Goal: Transaction & Acquisition: Register for event/course

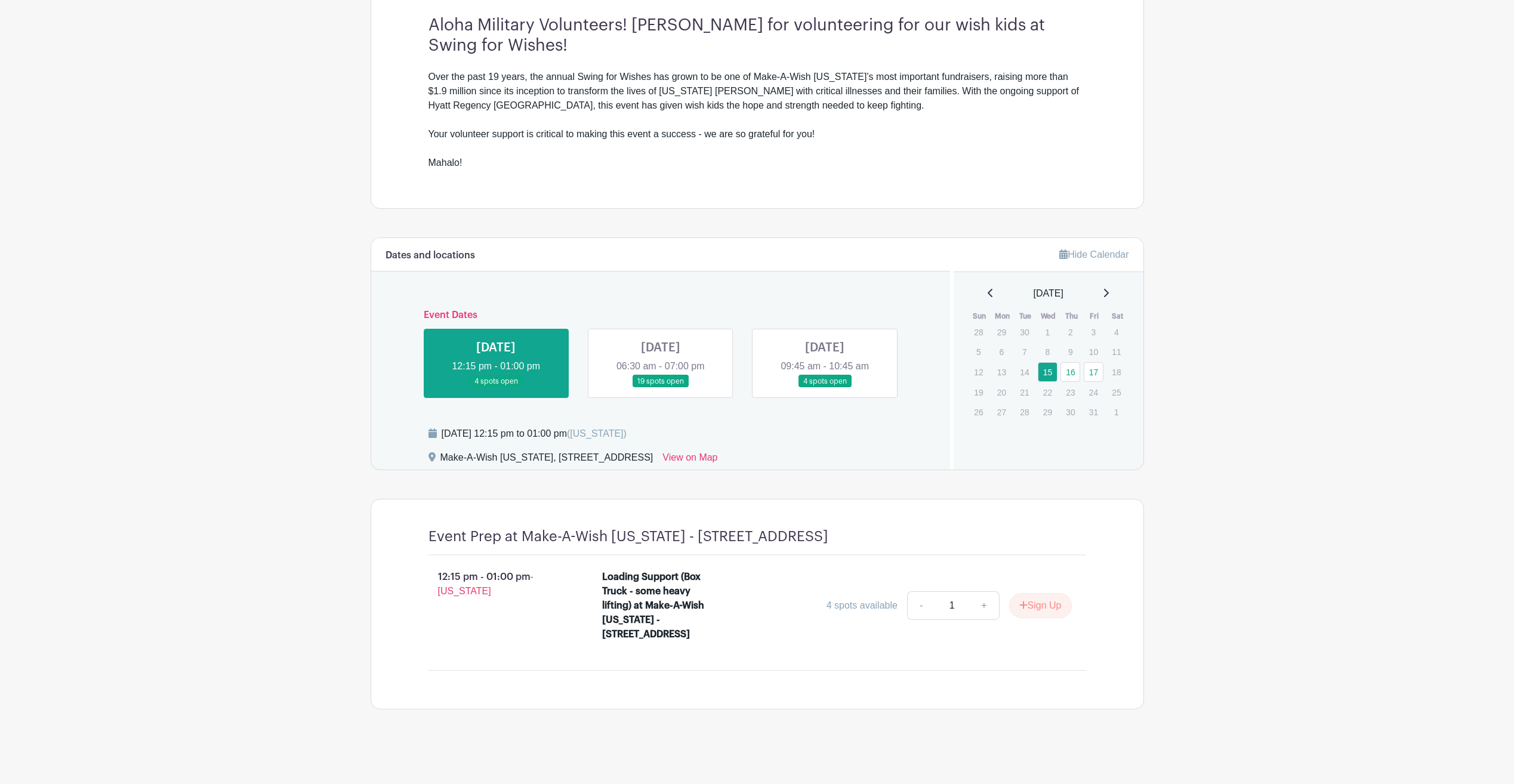
scroll to position [383, 0]
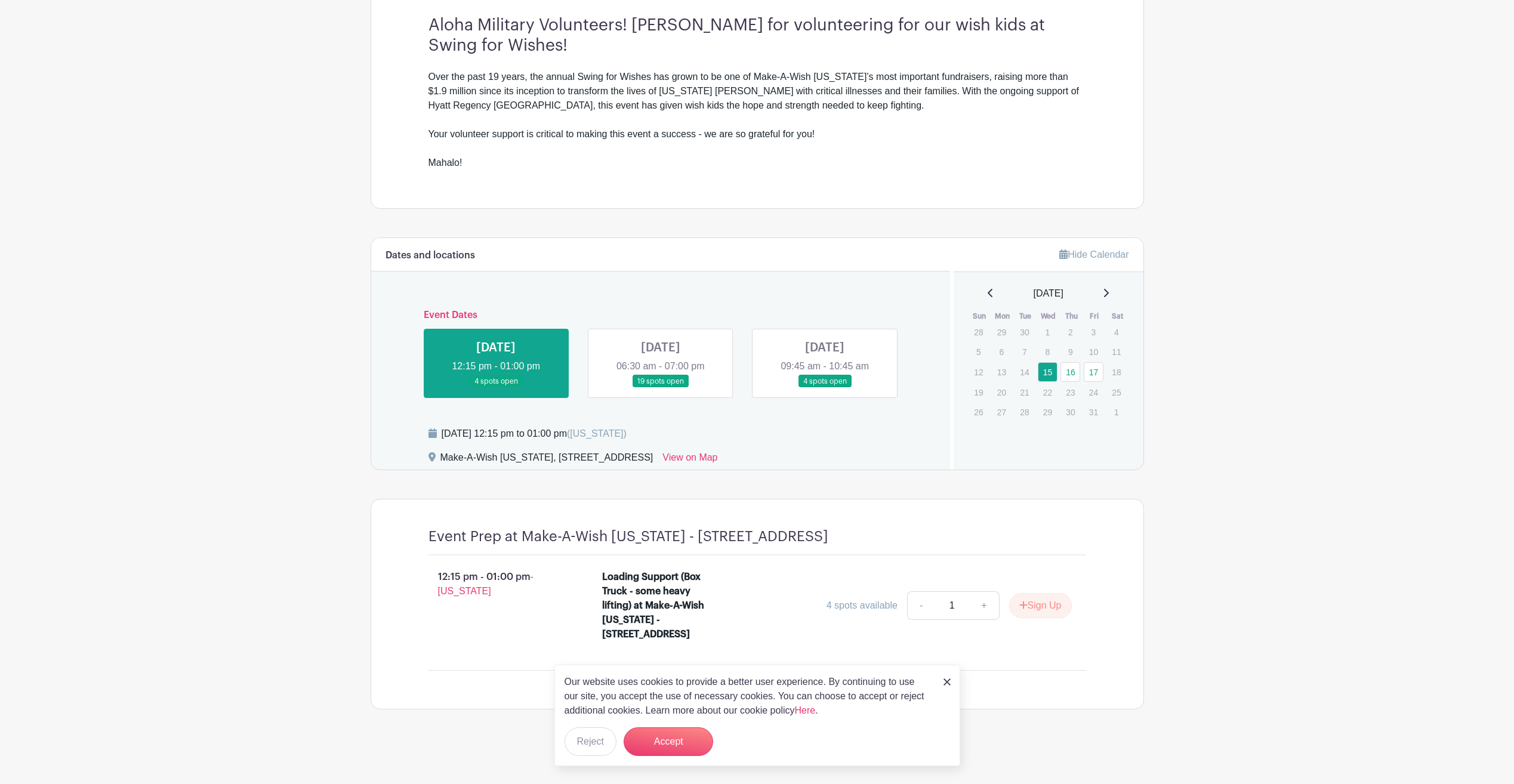
click at [660, 388] on link at bounding box center [660, 388] width 0 height 0
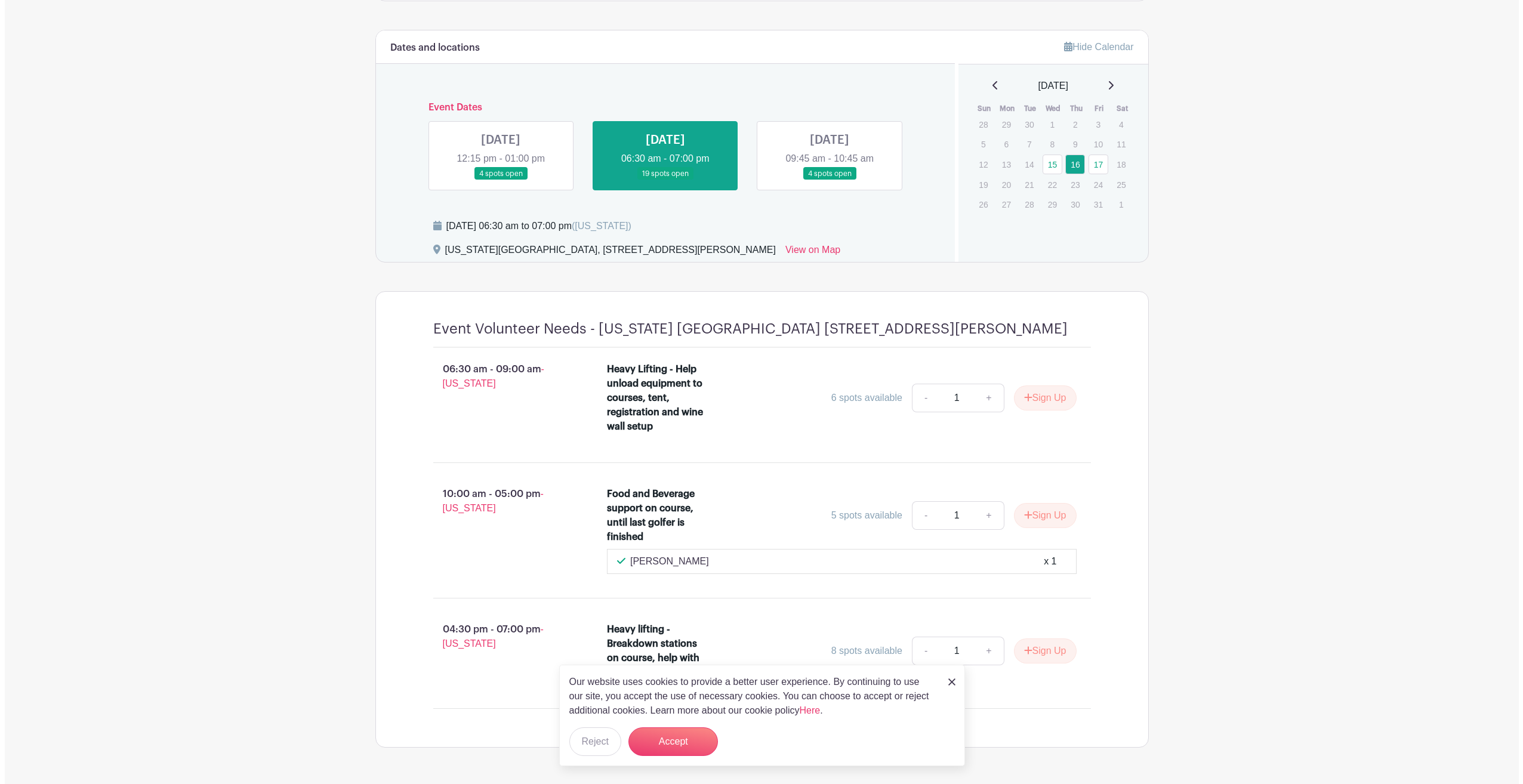
scroll to position [600, 0]
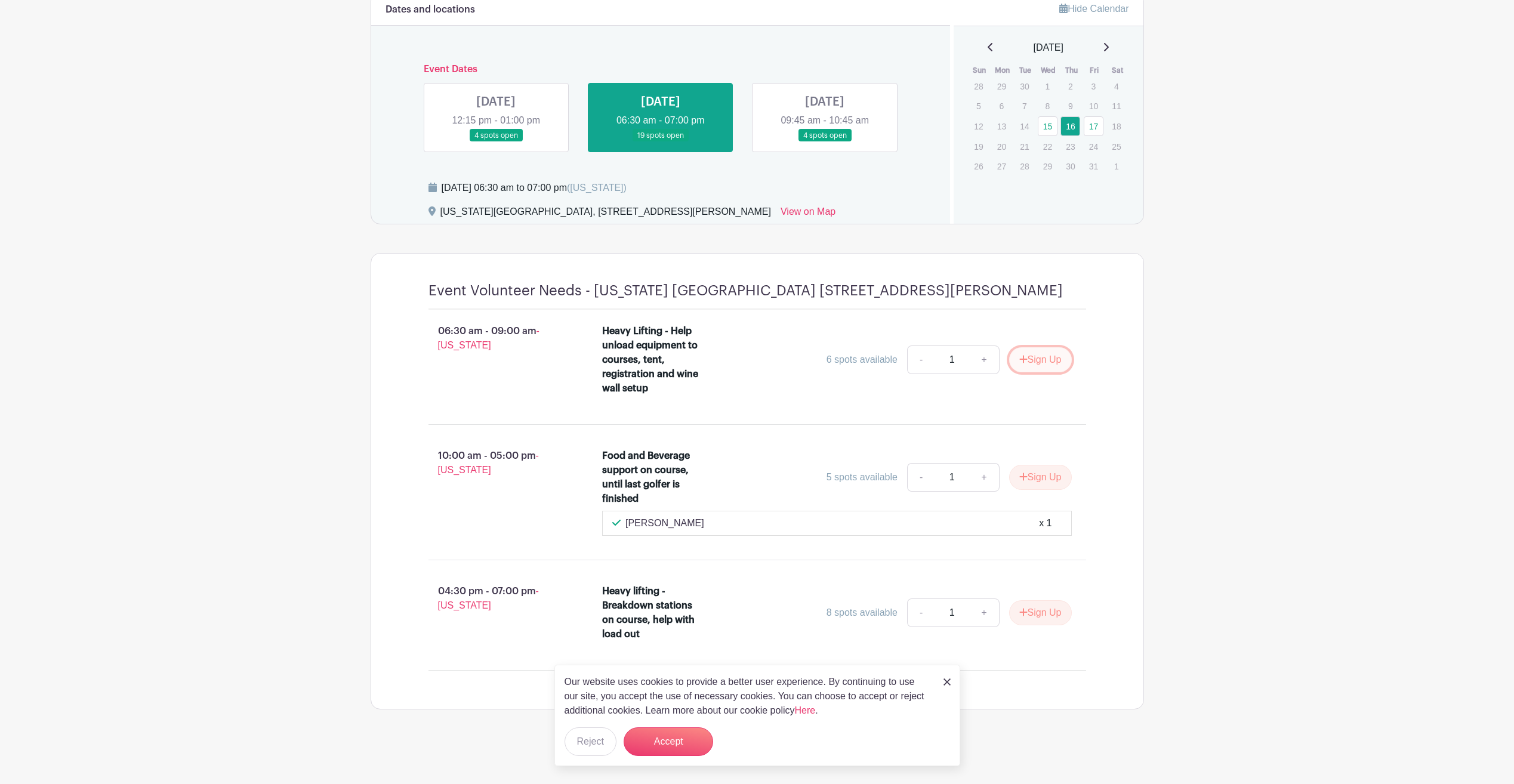
click at [1039, 357] on button "Sign Up" at bounding box center [1041, 360] width 63 height 25
click at [680, 753] on button "Accept" at bounding box center [668, 742] width 90 height 29
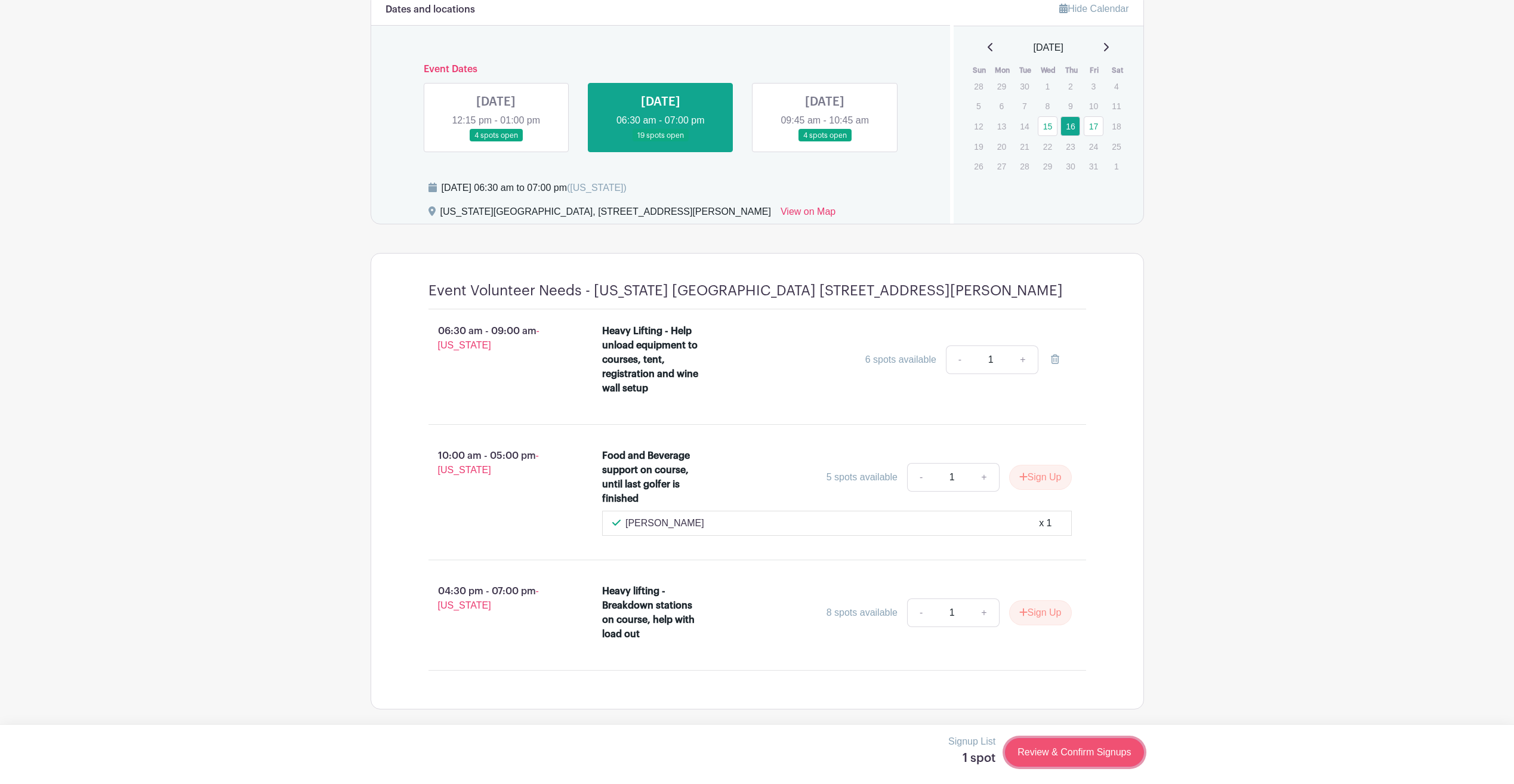
click at [1058, 756] on link "Review & Confirm Signups" at bounding box center [1074, 753] width 139 height 29
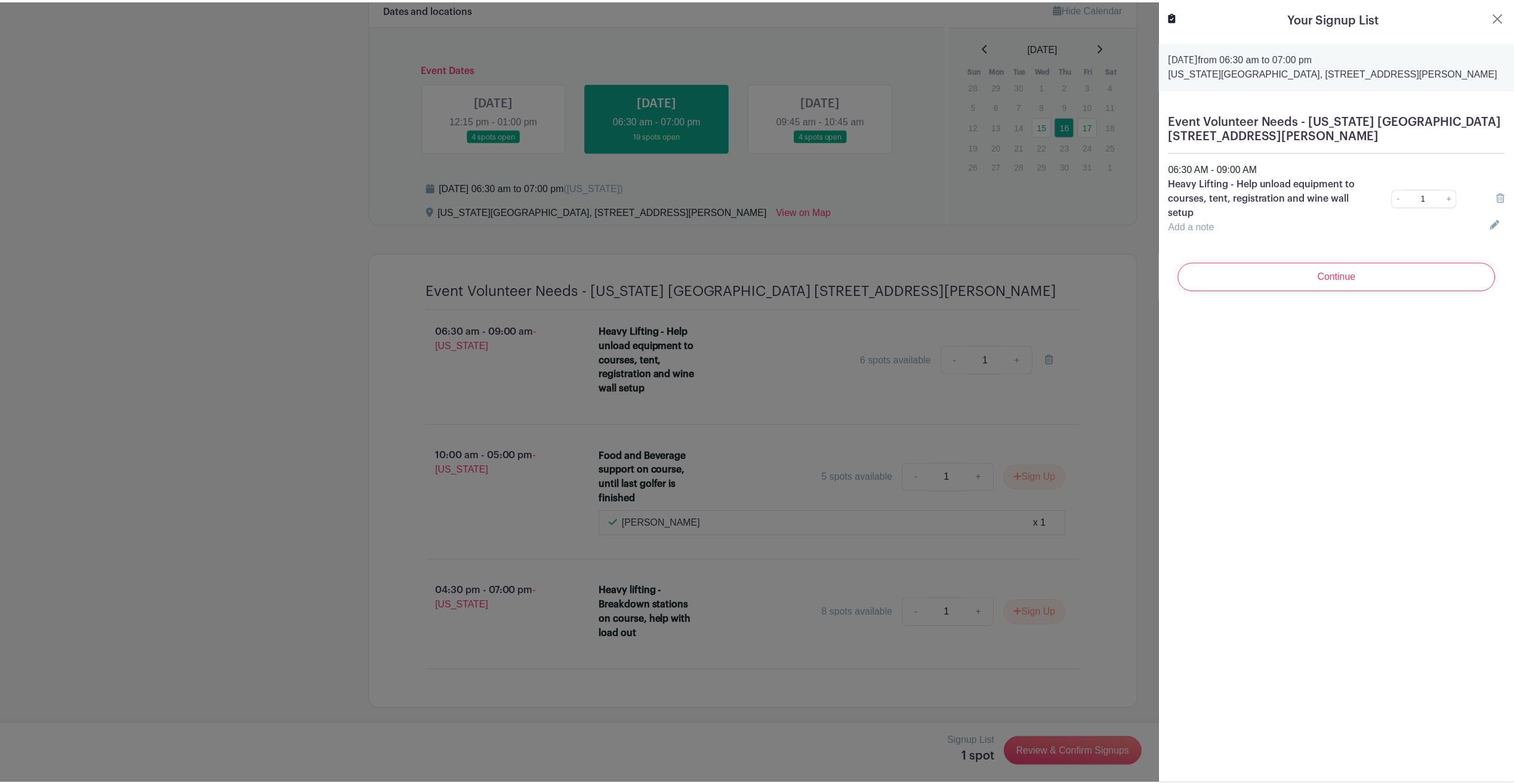
scroll to position [0, 0]
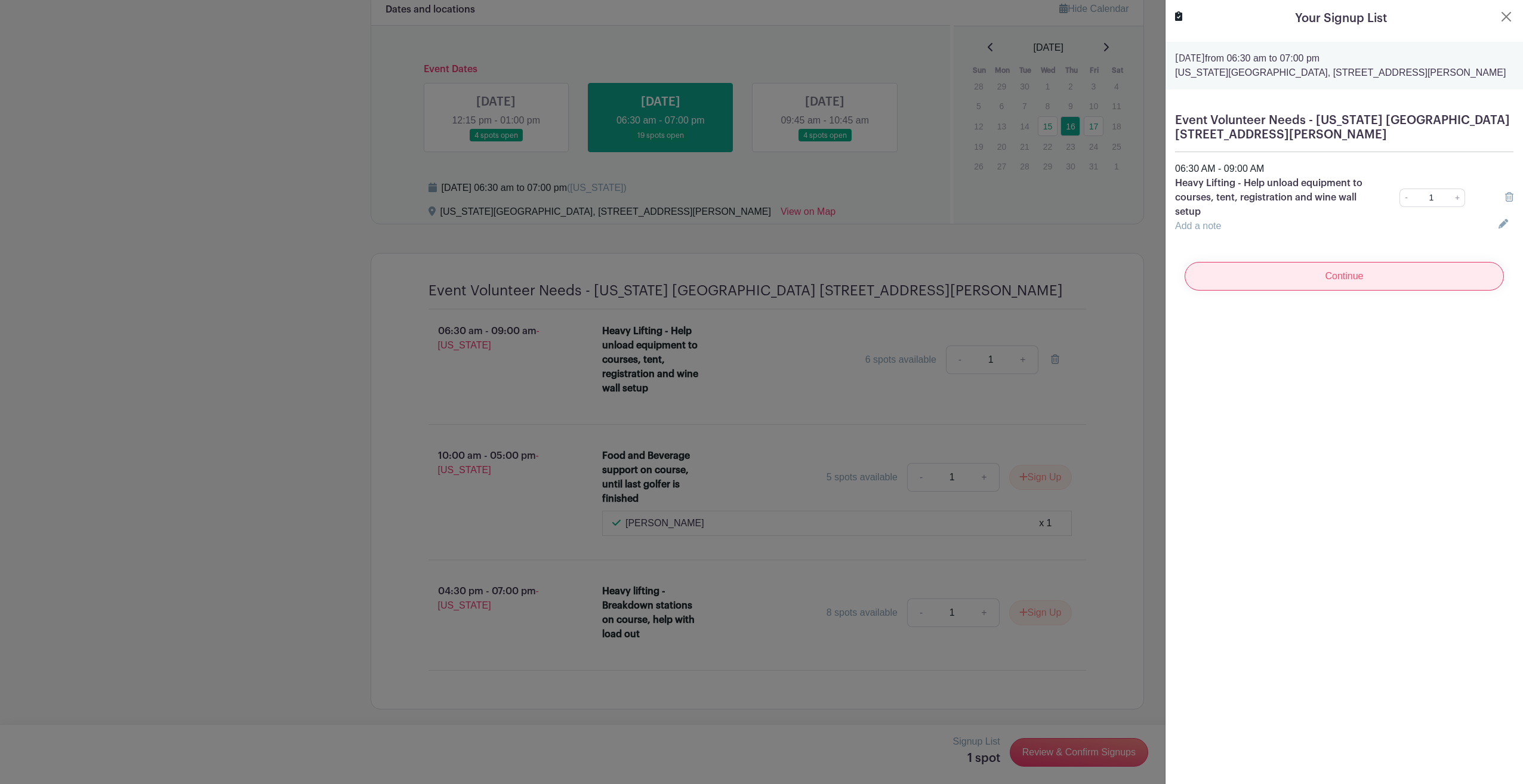
click at [1305, 279] on input "Continue" at bounding box center [1344, 276] width 320 height 29
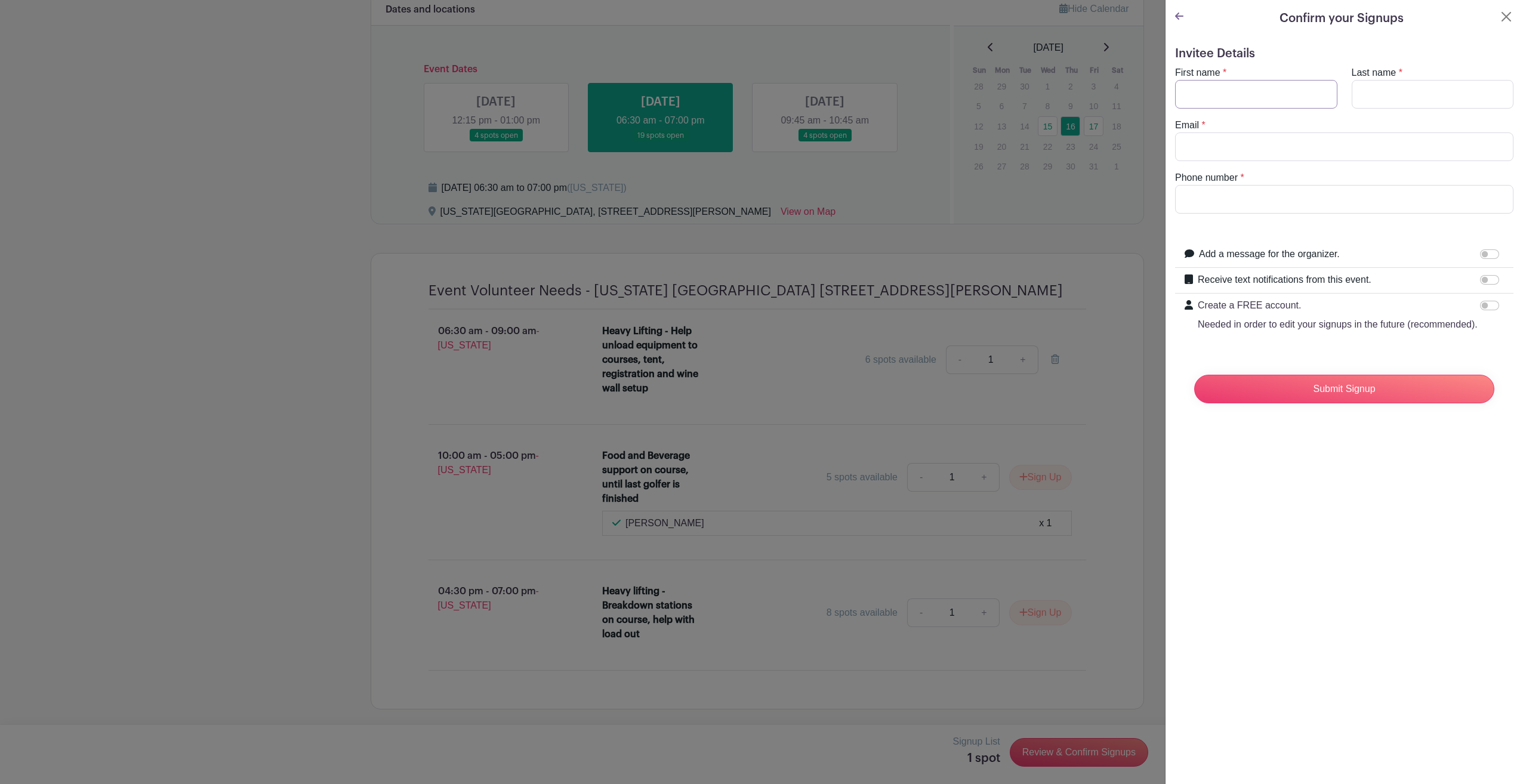
click at [1211, 95] on input "First name" at bounding box center [1256, 94] width 163 height 29
type input "Tristen"
click at [1442, 100] on input "Last name" at bounding box center [1433, 94] width 163 height 29
type input "[PERSON_NAME]"
click at [1337, 147] on input "Email" at bounding box center [1344, 147] width 338 height 29
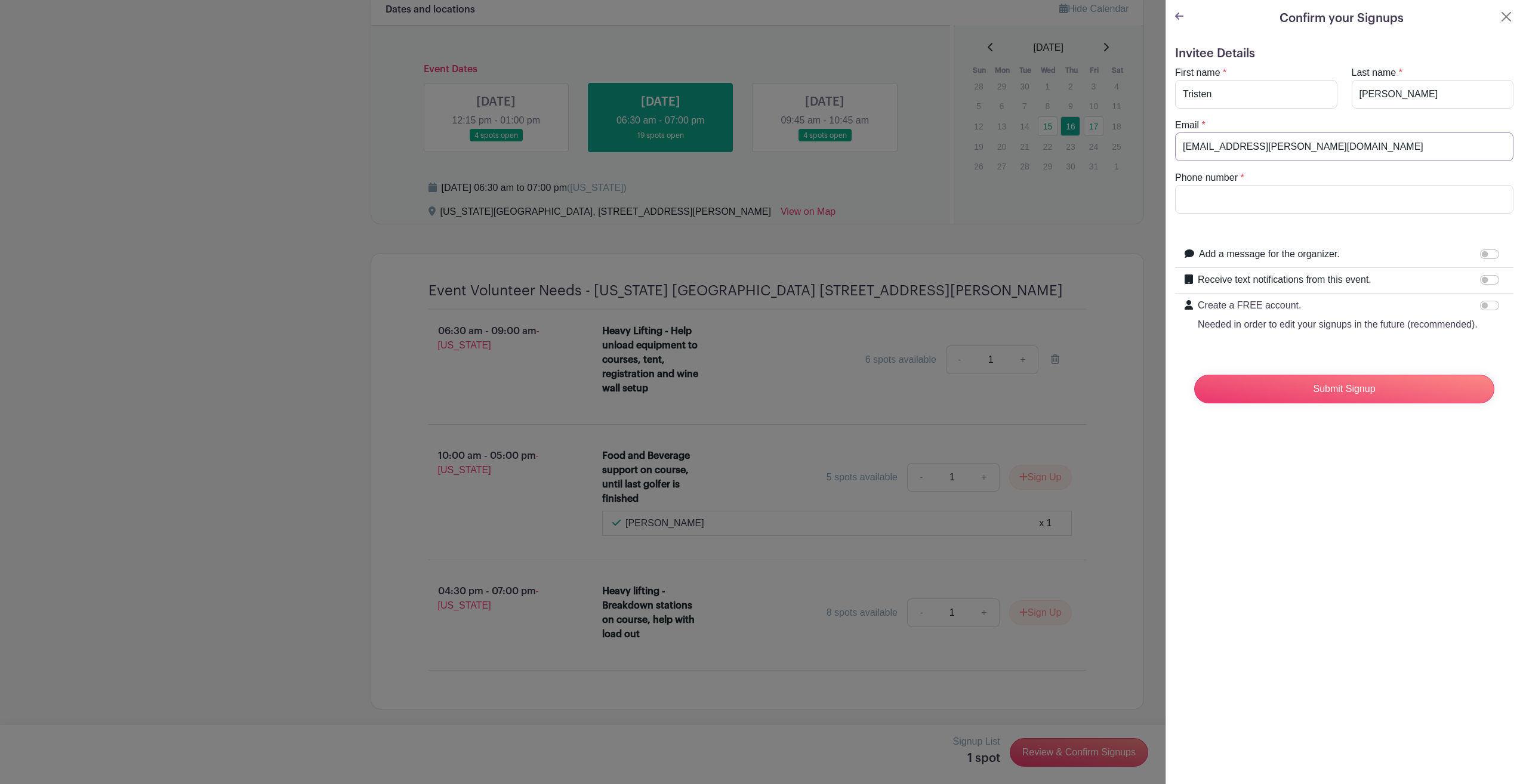
type input "[EMAIL_ADDRESS][PERSON_NAME][DOMAIN_NAME]"
click at [1266, 197] on input "Phone number" at bounding box center [1344, 200] width 338 height 29
type input "9792643786"
click at [1480, 279] on input "Receive text notifications from this event." at bounding box center [1490, 279] width 19 height 9
checkbox input "true"
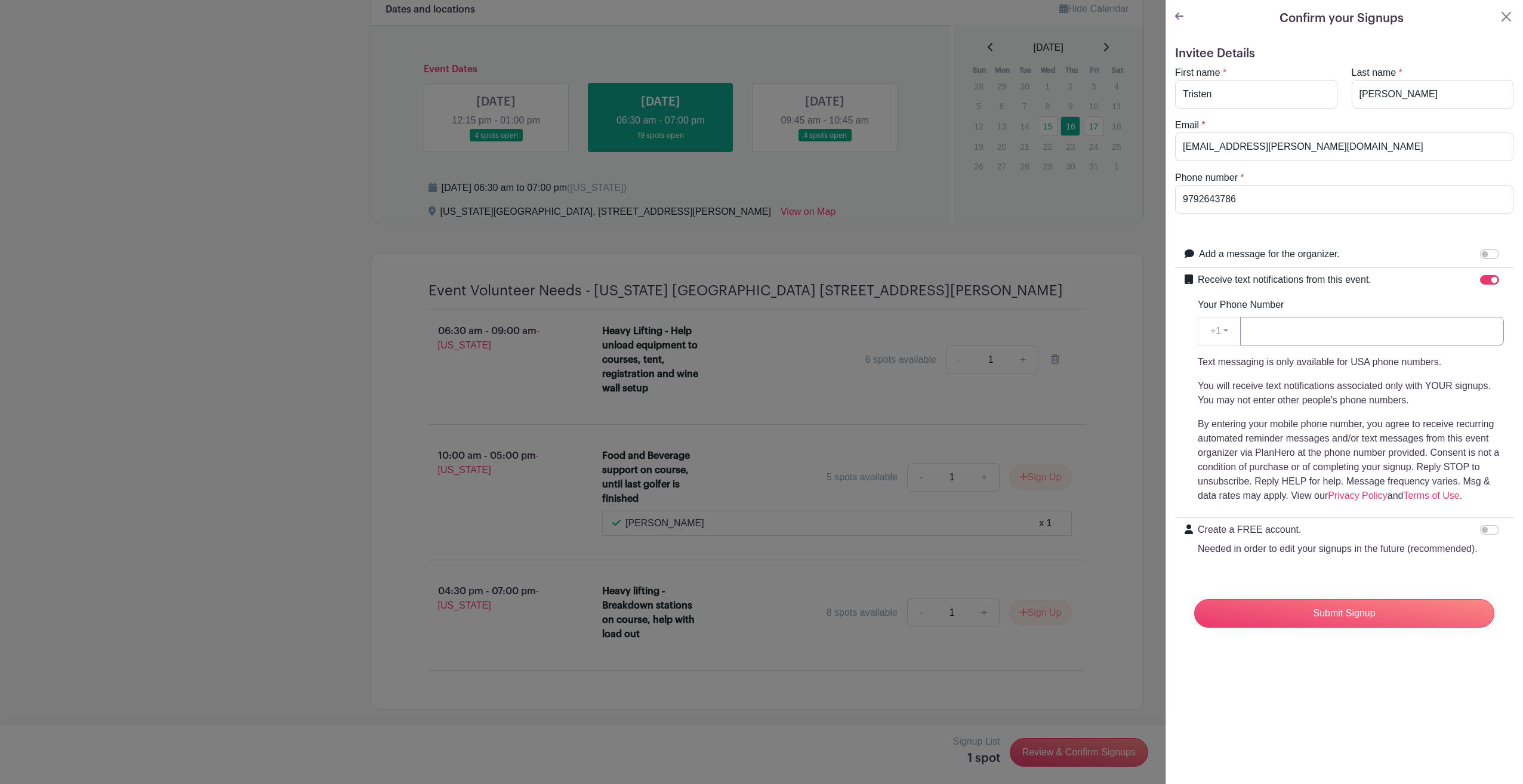
click at [1284, 330] on input "Your Phone Number" at bounding box center [1372, 331] width 264 height 29
type input "9792643786"
click at [1364, 623] on input "Submit Signup" at bounding box center [1344, 613] width 300 height 29
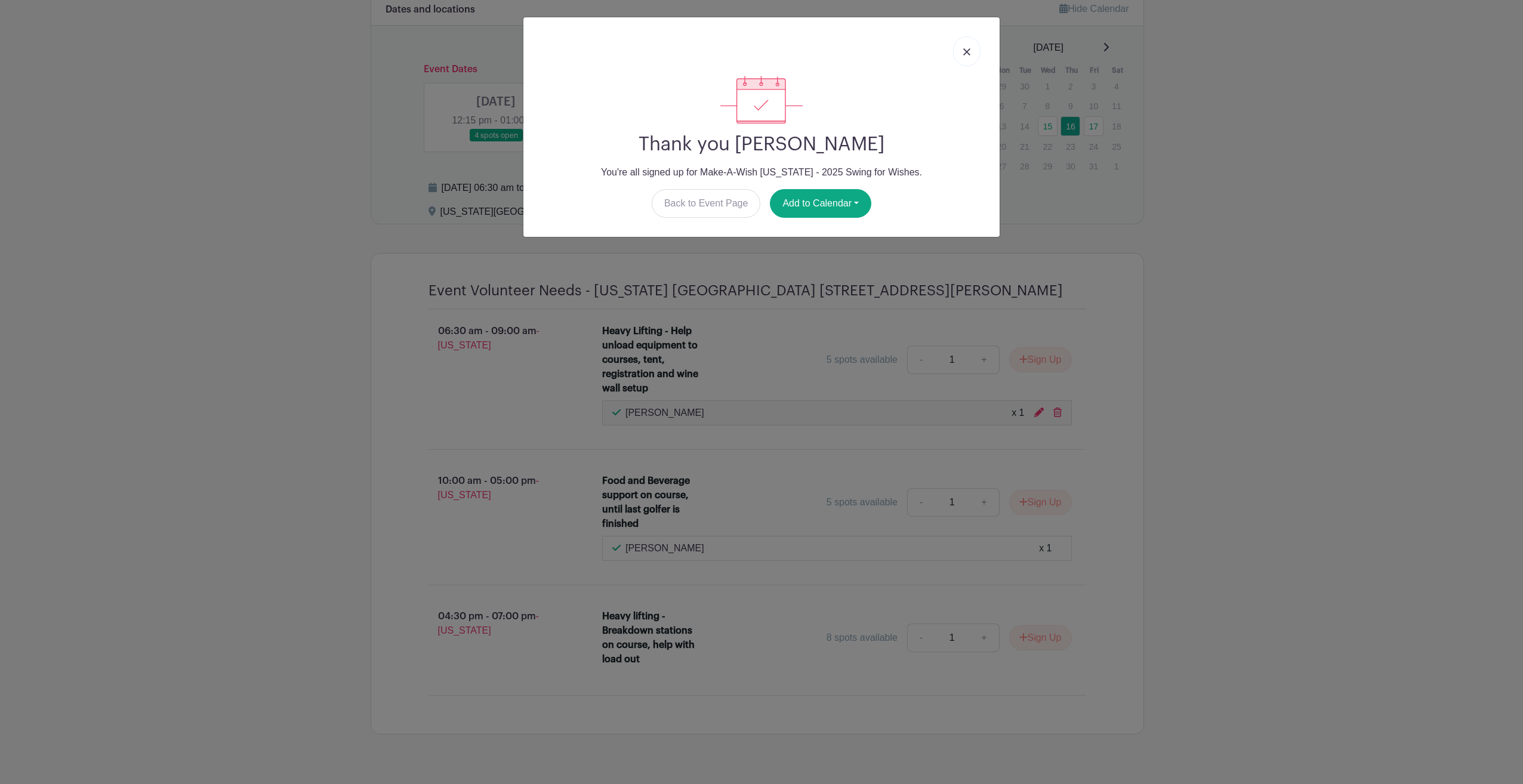
click at [974, 46] on link at bounding box center [967, 51] width 28 height 30
